Goal: Check status: Check status

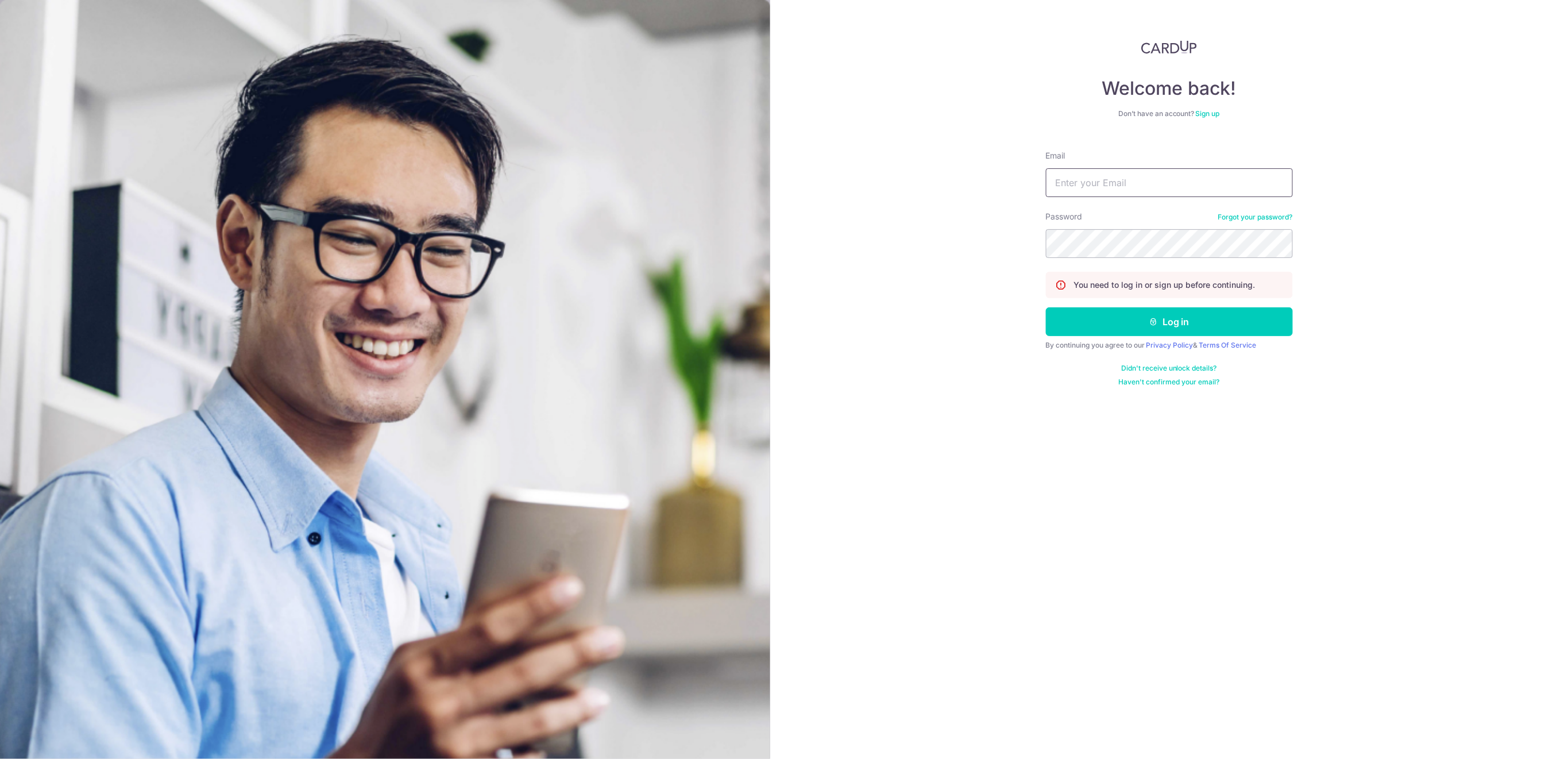
click at [1171, 176] on input "Email" at bounding box center [1170, 183] width 247 height 29
type input "info@centaursgroup.com"
click at [1242, 315] on button "Log in" at bounding box center [1170, 321] width 247 height 29
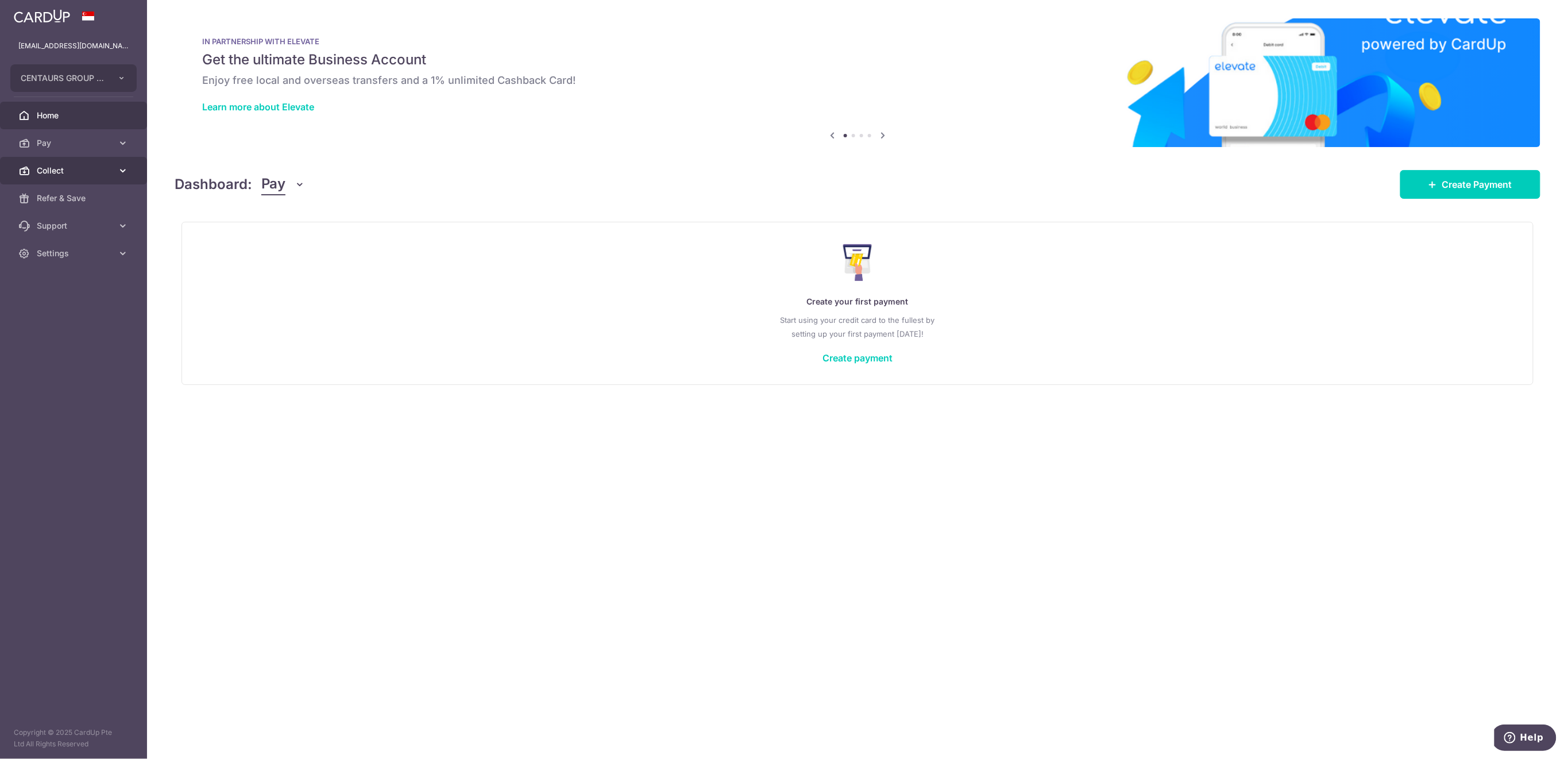
click at [75, 171] on span "Collect" at bounding box center [75, 170] width 76 height 12
click at [74, 194] on span "Dashboard" at bounding box center [75, 198] width 76 height 12
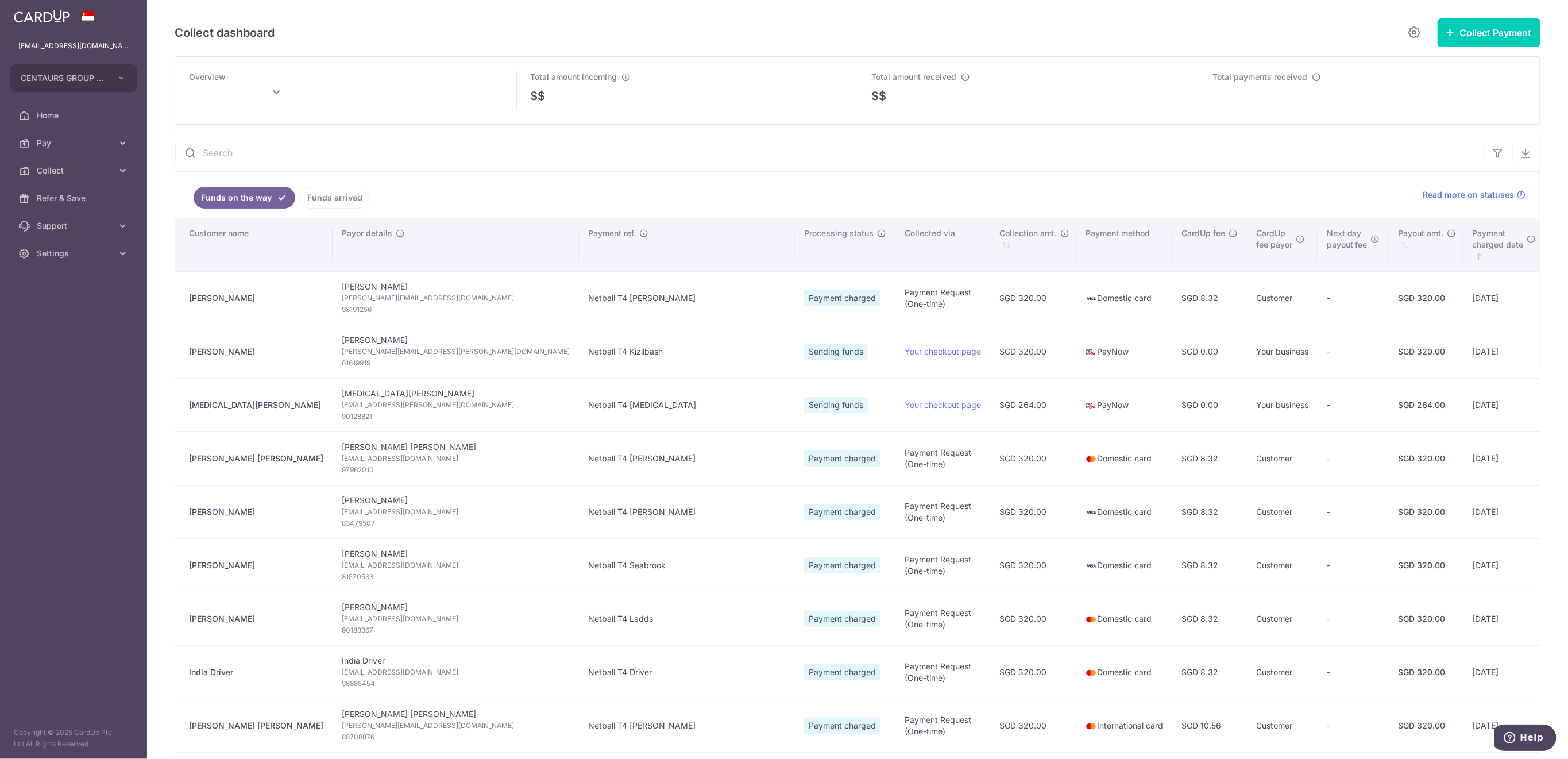
type input "October 2025"
click at [332, 194] on link "Funds arrived" at bounding box center [335, 198] width 70 height 22
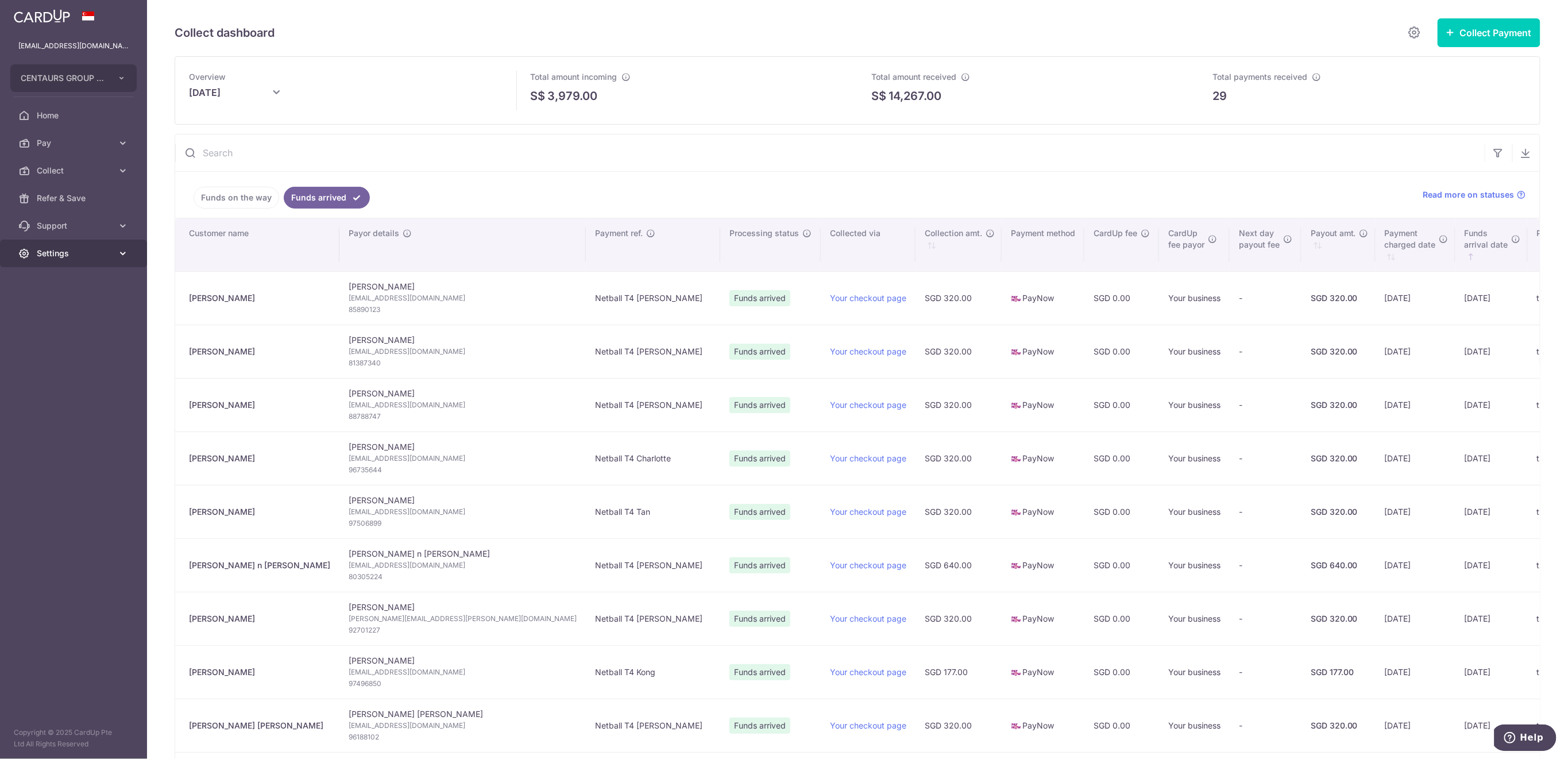
click at [76, 255] on span "Settings" at bounding box center [75, 253] width 76 height 12
click at [95, 307] on span "Logout" at bounding box center [75, 309] width 76 height 12
